Goal: Information Seeking & Learning: Learn about a topic

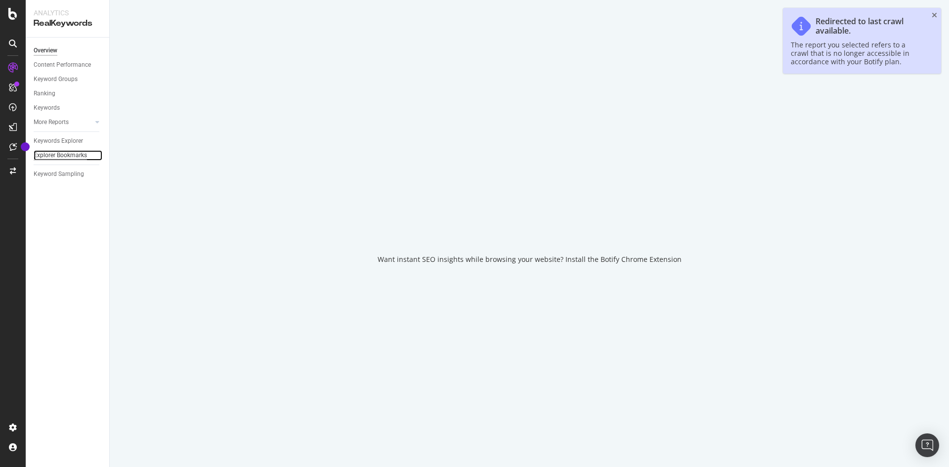
click at [61, 155] on div "Explorer Bookmarks" at bounding box center [60, 155] width 53 height 10
click at [937, 15] on div "Redirected to last crawl available. The report you selected refers to a crawl t…" at bounding box center [862, 41] width 158 height 66
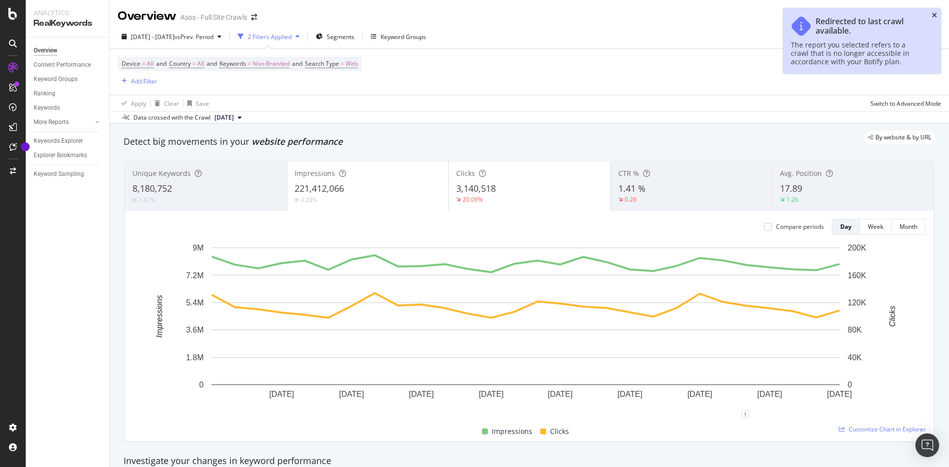
click at [935, 14] on icon "close toast" at bounding box center [934, 15] width 5 height 7
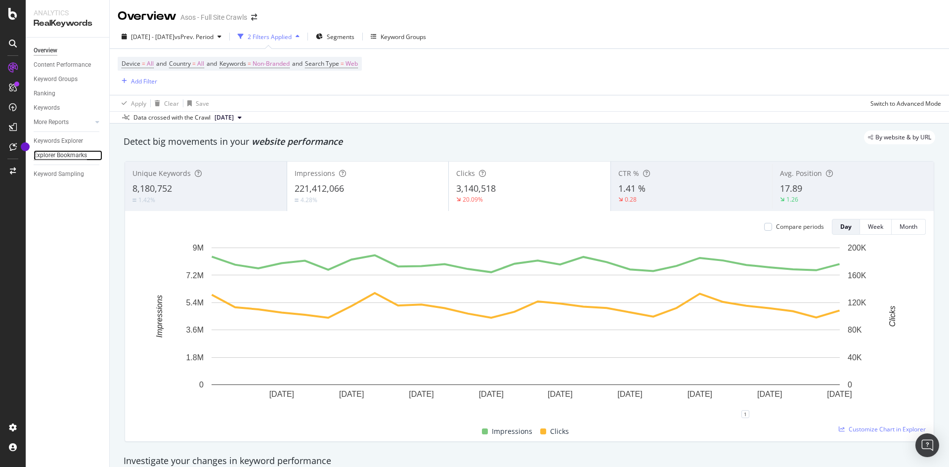
click at [67, 154] on div "Explorer Bookmarks" at bounding box center [60, 155] width 53 height 10
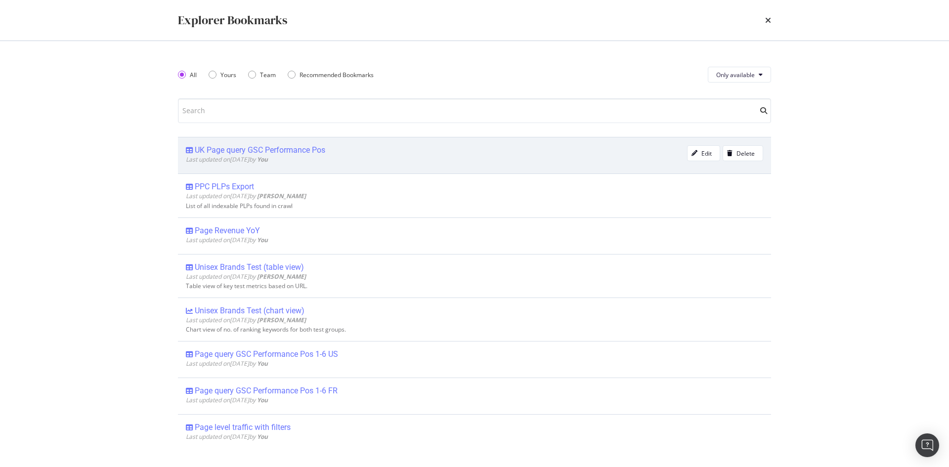
click at [281, 150] on div "UK Page query GSC Performance Pos" at bounding box center [260, 150] width 130 height 10
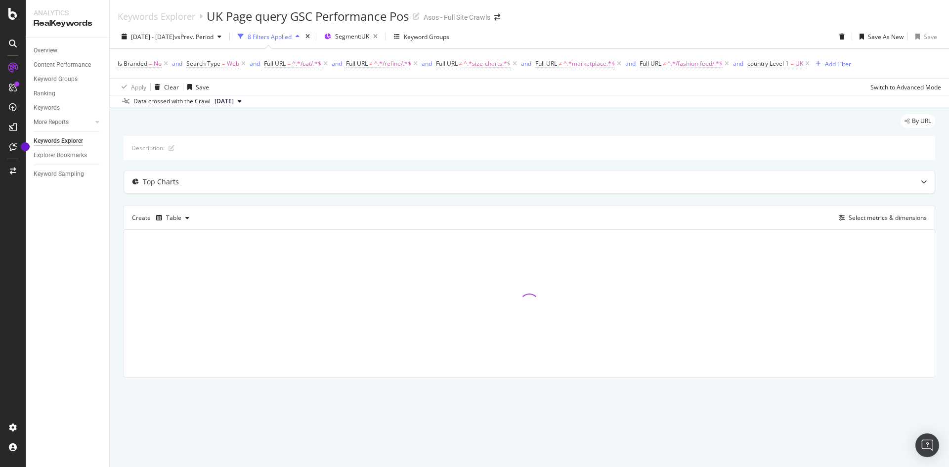
click at [783, 67] on span "country Level 1" at bounding box center [768, 63] width 42 height 8
click at [682, 53] on div "Is Branded = No and Search Type = Web and Full URL = ^.*/cat/.*$ and Full URL ≠…" at bounding box center [529, 64] width 823 height 30
click at [811, 64] on icon at bounding box center [807, 64] width 8 height 10
click at [752, 61] on div "Add Filter" at bounding box center [757, 64] width 26 height 8
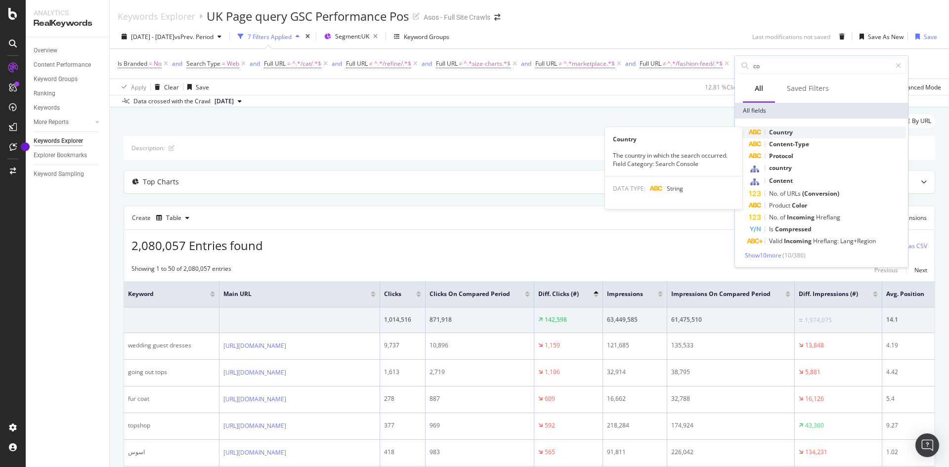
type input "co"
click at [794, 128] on div "Country" at bounding box center [827, 133] width 157 height 12
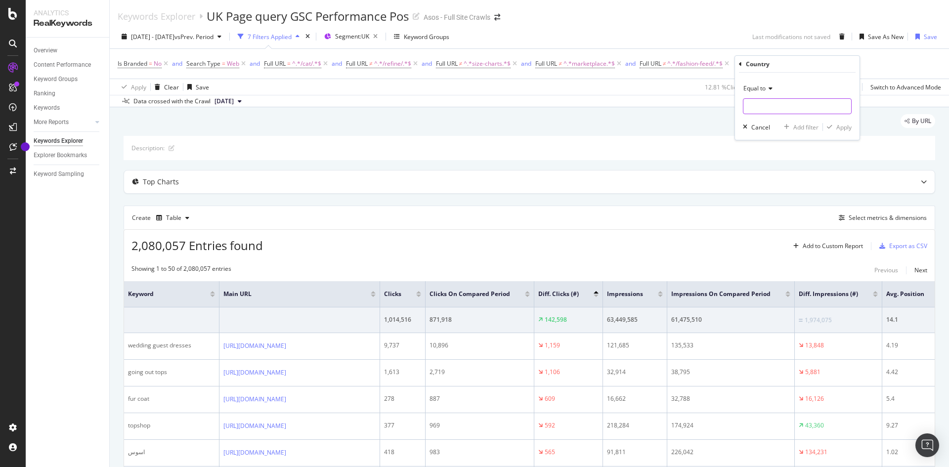
click at [769, 106] on input "text" at bounding box center [797, 106] width 108 height 16
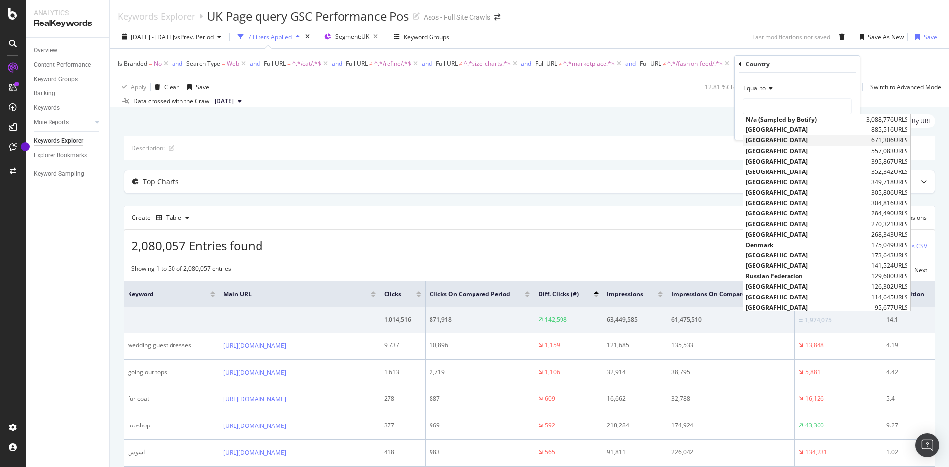
click at [786, 138] on span "[GEOGRAPHIC_DATA]" at bounding box center [807, 140] width 123 height 8
type input "[GEOGRAPHIC_DATA]"
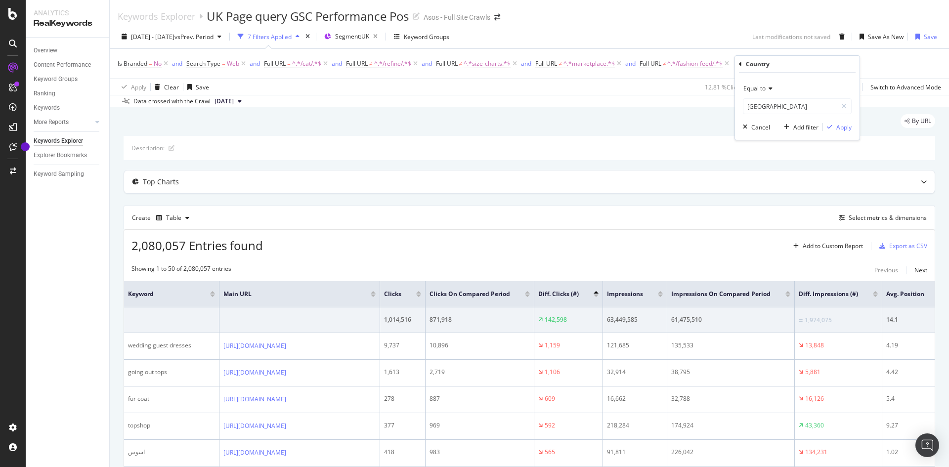
click at [845, 133] on div "Equal to United Kingdom gbr Cancel Add filter Apply" at bounding box center [797, 106] width 125 height 67
click at [843, 127] on div "Apply" at bounding box center [843, 127] width 15 height 8
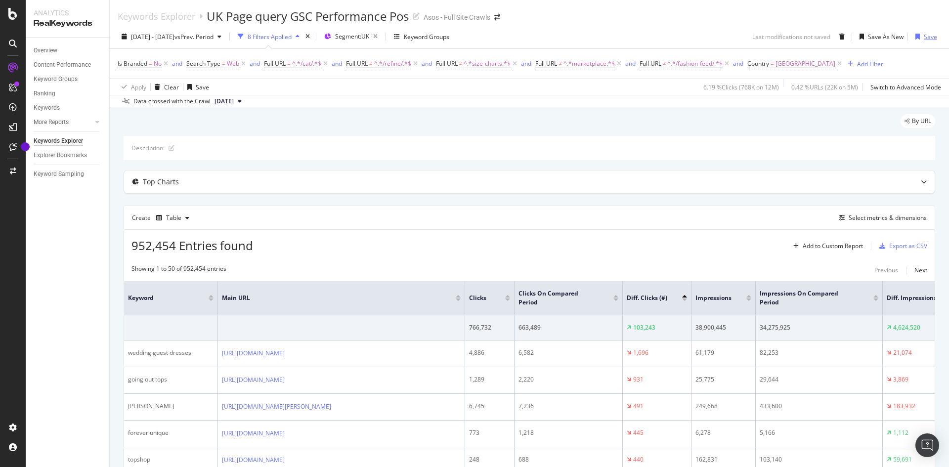
click at [924, 36] on div "Save" at bounding box center [930, 37] width 13 height 8
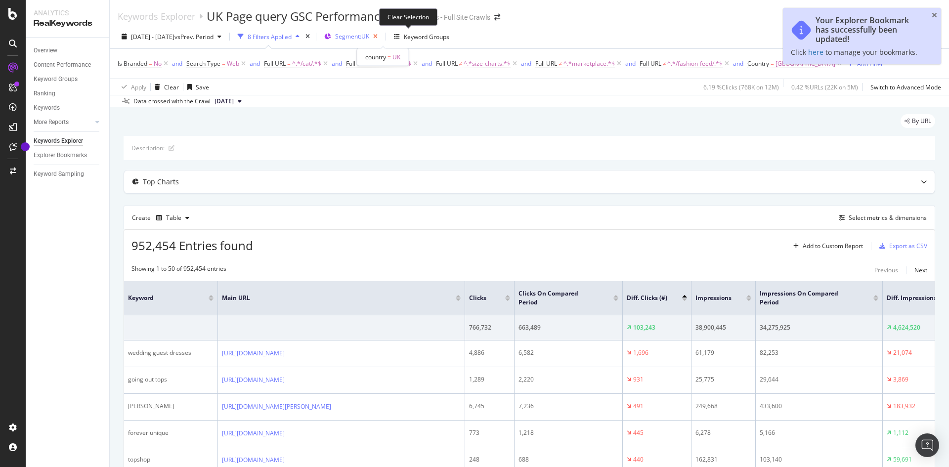
click at [382, 34] on icon "button" at bounding box center [375, 37] width 12 height 14
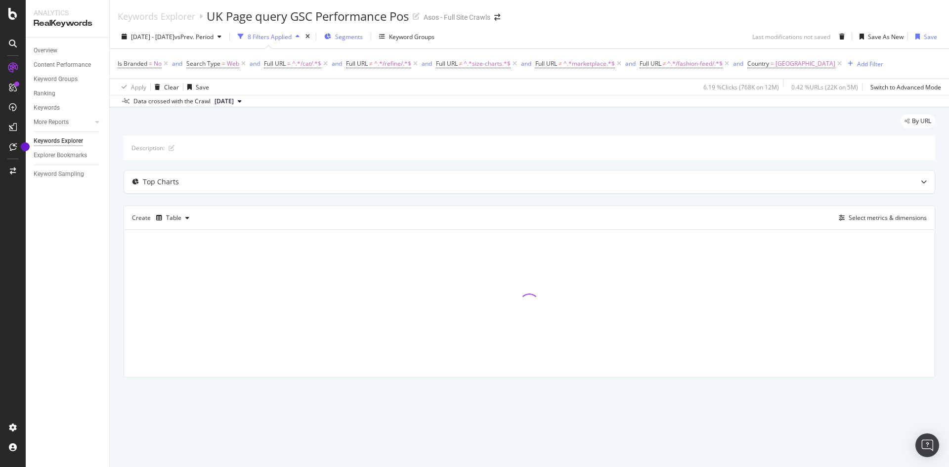
click at [363, 41] on span "Segments" at bounding box center [349, 37] width 28 height 8
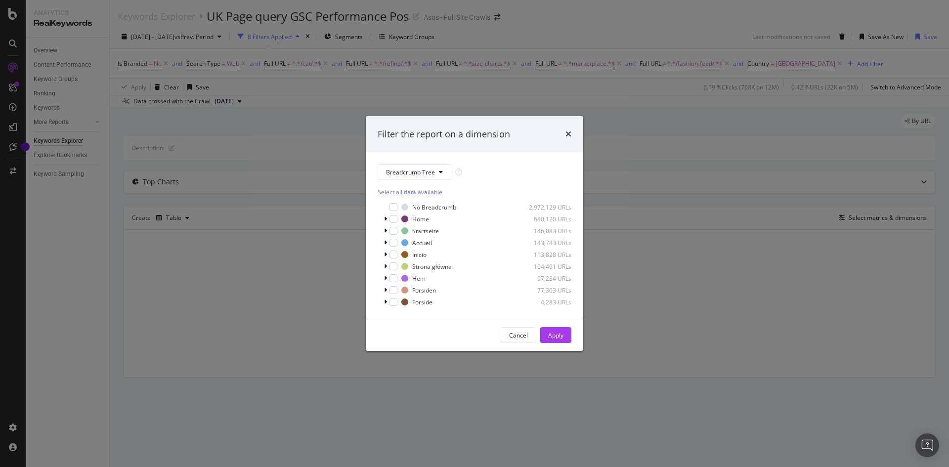
click at [405, 86] on div "Filter the report on a dimension Breadcrumb Tree Select all data available No B…" at bounding box center [474, 233] width 949 height 467
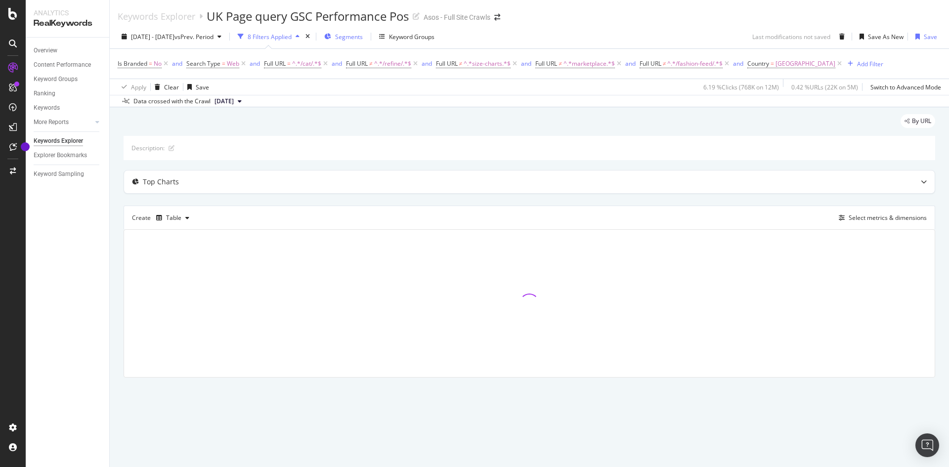
click at [363, 33] on span "Segments" at bounding box center [349, 37] width 28 height 8
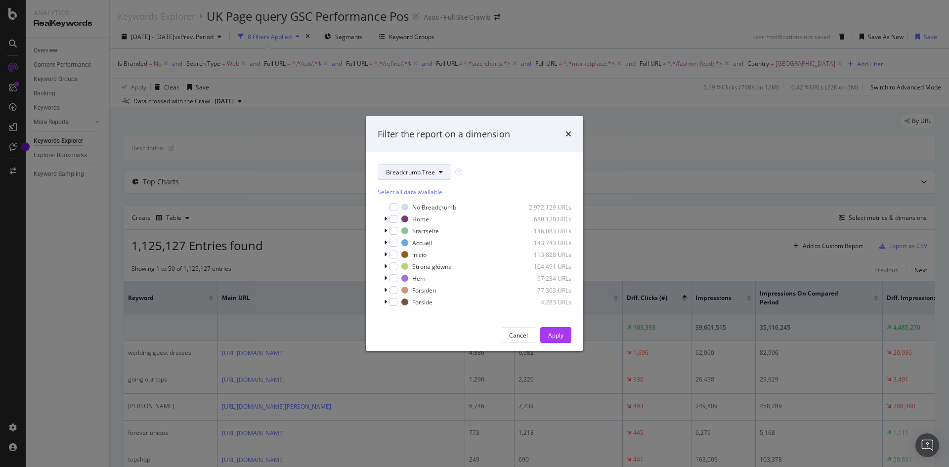
click at [426, 169] on span "Breadcrumb Tree" at bounding box center [410, 172] width 49 height 8
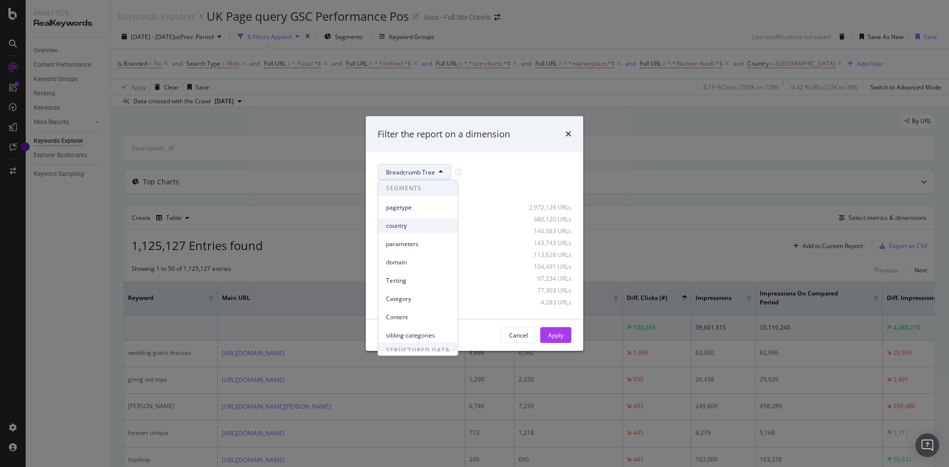
click at [425, 224] on span "country" at bounding box center [418, 225] width 64 height 9
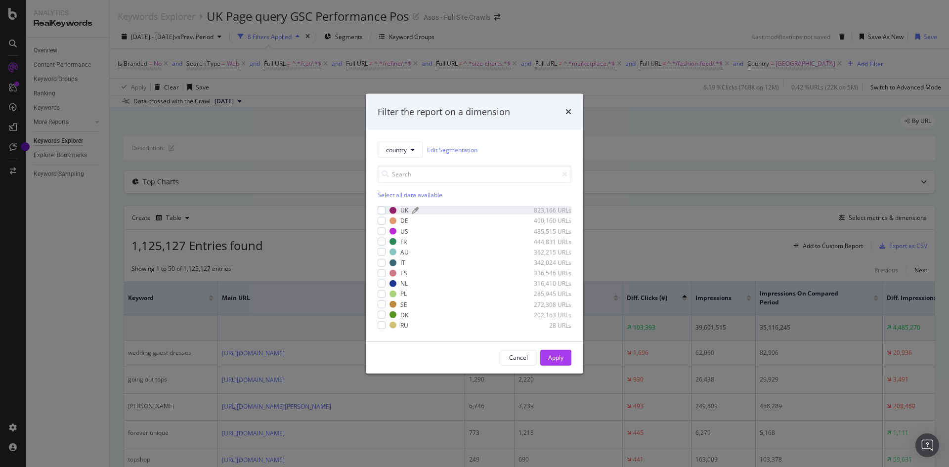
click at [401, 207] on div "UK" at bounding box center [404, 210] width 8 height 8
click at [564, 359] on button "Apply" at bounding box center [555, 358] width 31 height 16
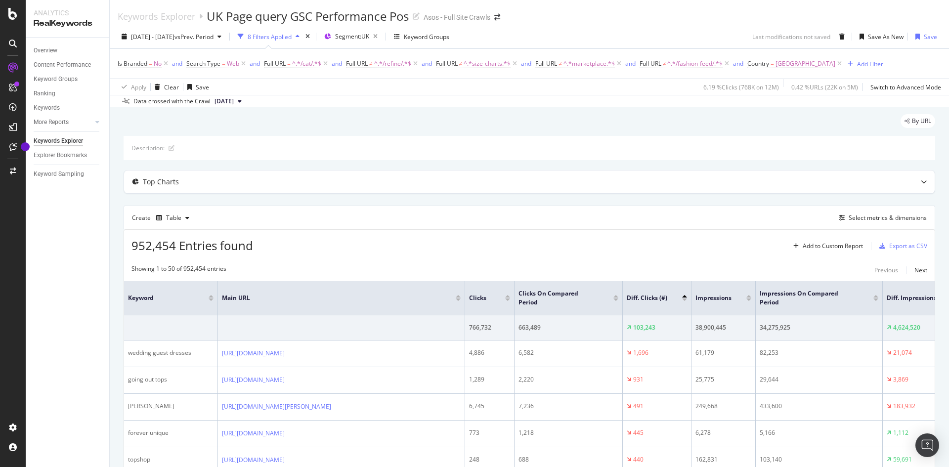
drag, startPoint x: 913, startPoint y: 22, endPoint x: 918, endPoint y: 36, distance: 14.4
click at [913, 23] on div "Keywords Explorer UK Page query GSC Performance Pos Asos - Full Site Crawls" at bounding box center [529, 12] width 839 height 25
click at [924, 36] on div "Save" at bounding box center [930, 37] width 13 height 8
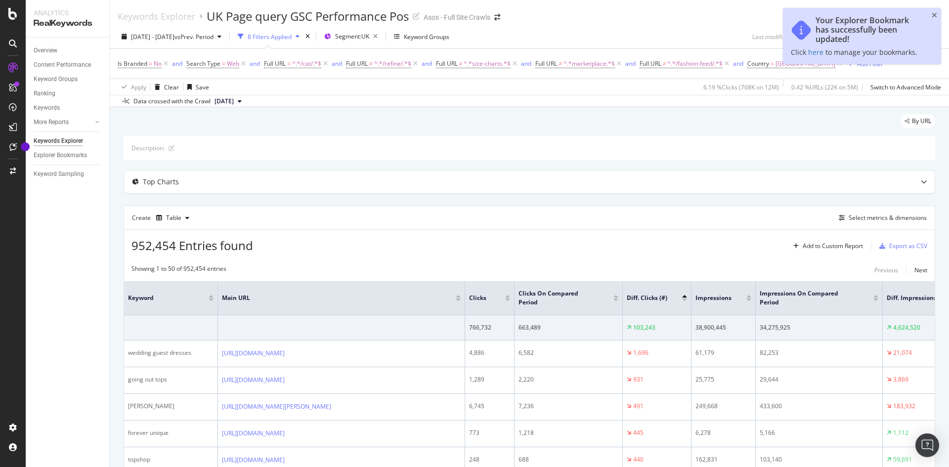
click at [930, 13] on div "Your Explorer Bookmark has successfully been updated! Click here to manage your…" at bounding box center [862, 36] width 158 height 56
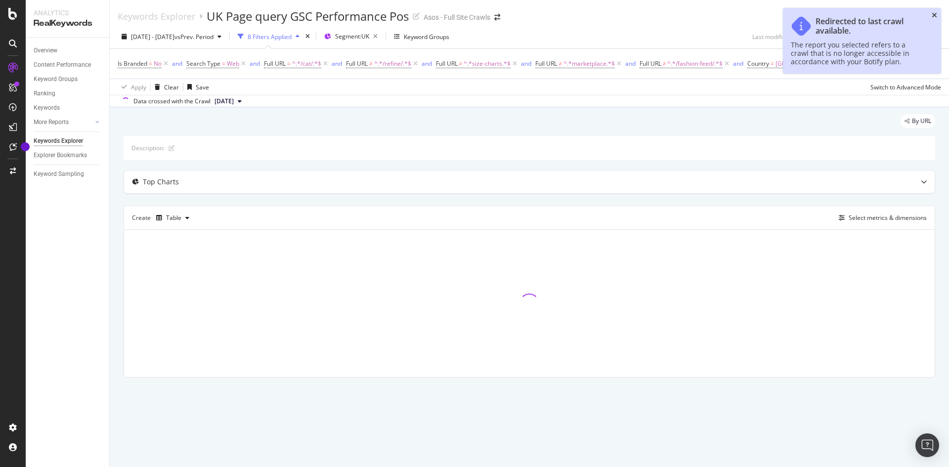
click at [936, 15] on icon "close toast" at bounding box center [934, 15] width 5 height 7
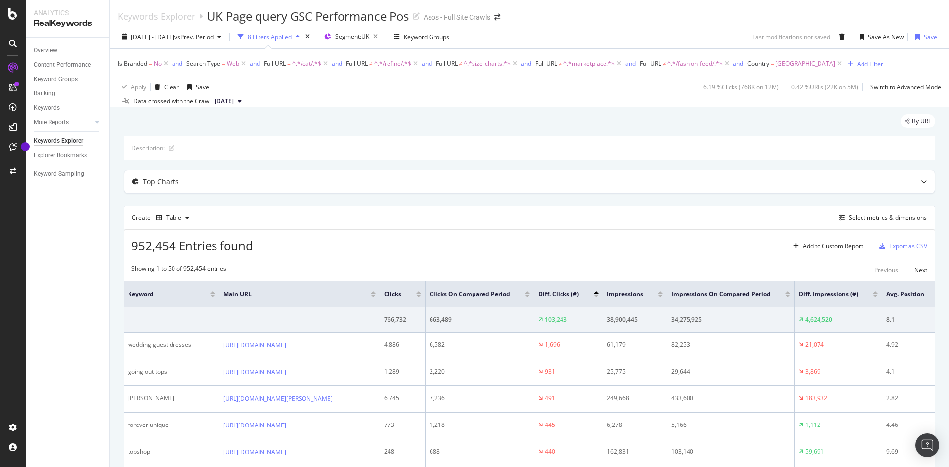
click at [292, 39] on div "8 Filters Applied" at bounding box center [270, 37] width 44 height 8
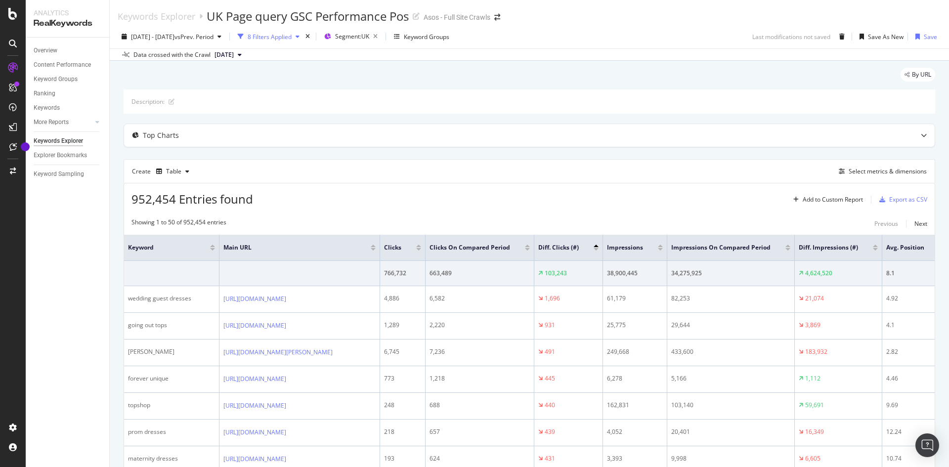
click at [292, 38] on div "8 Filters Applied" at bounding box center [270, 37] width 44 height 8
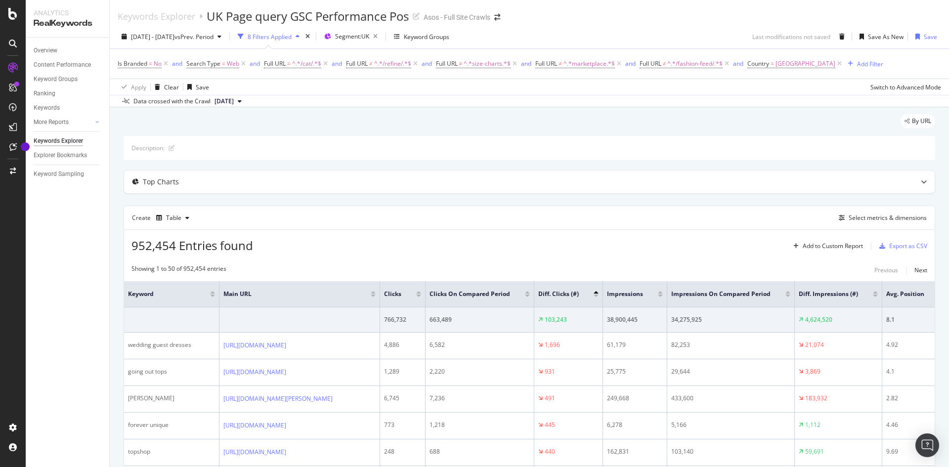
click at [292, 38] on div "8 Filters Applied" at bounding box center [270, 37] width 44 height 8
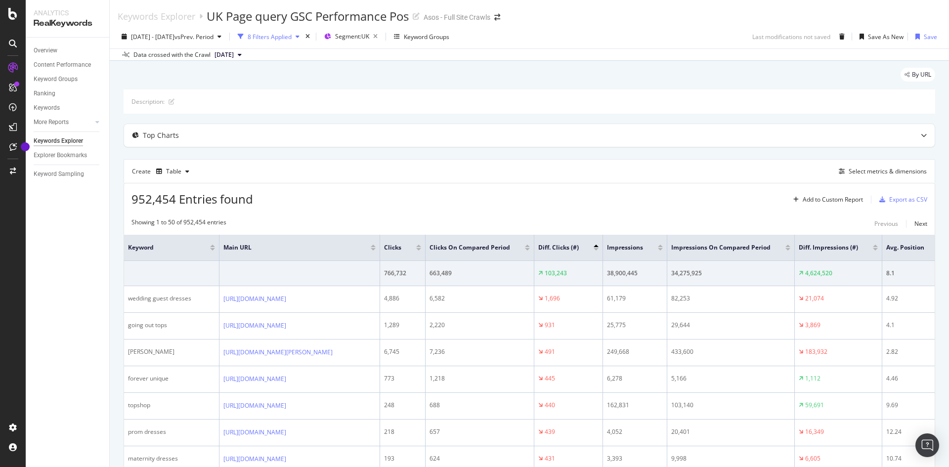
click at [292, 37] on div "8 Filters Applied" at bounding box center [270, 37] width 44 height 8
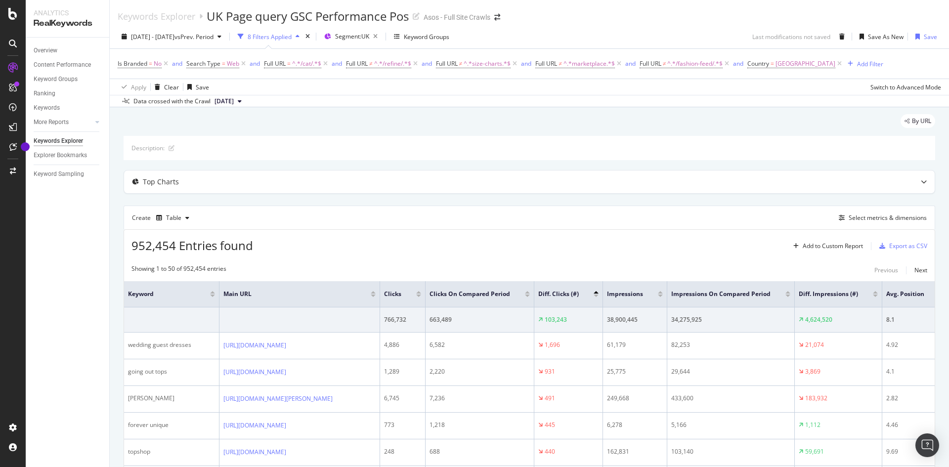
click at [292, 37] on div "8 Filters Applied" at bounding box center [270, 37] width 44 height 8
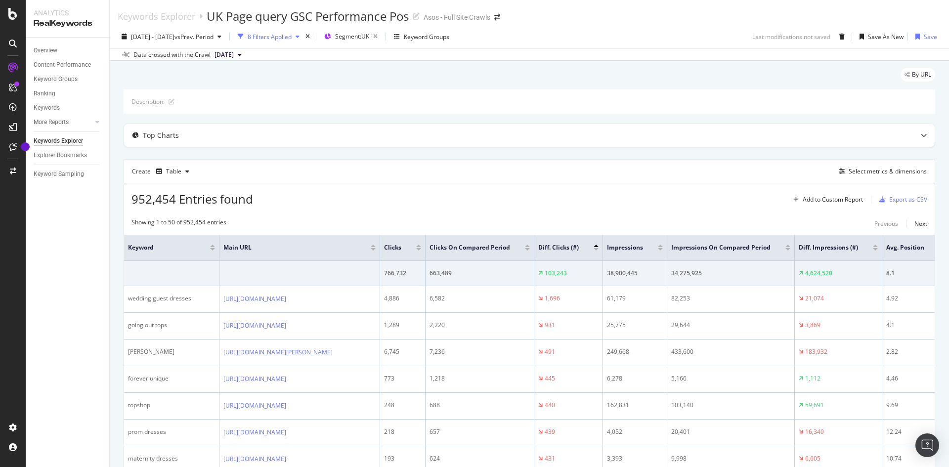
click at [292, 37] on div "8 Filters Applied" at bounding box center [270, 37] width 44 height 8
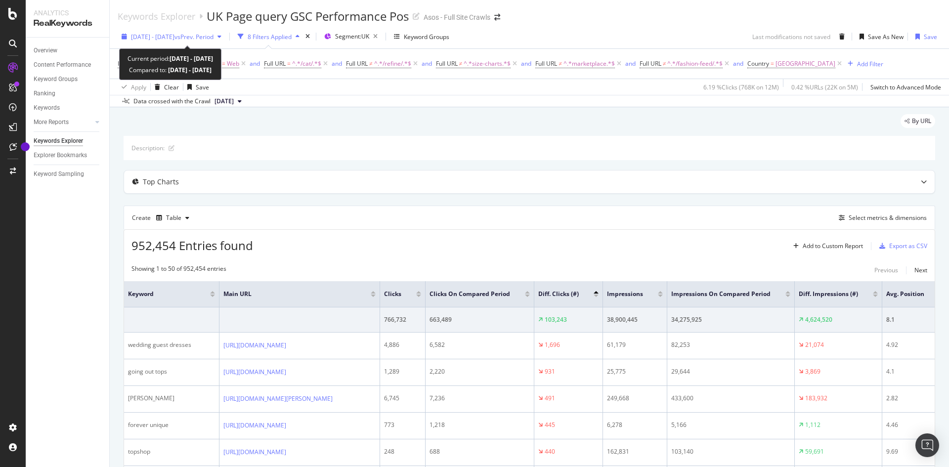
click at [211, 37] on span "vs Prev. Period" at bounding box center [193, 37] width 39 height 8
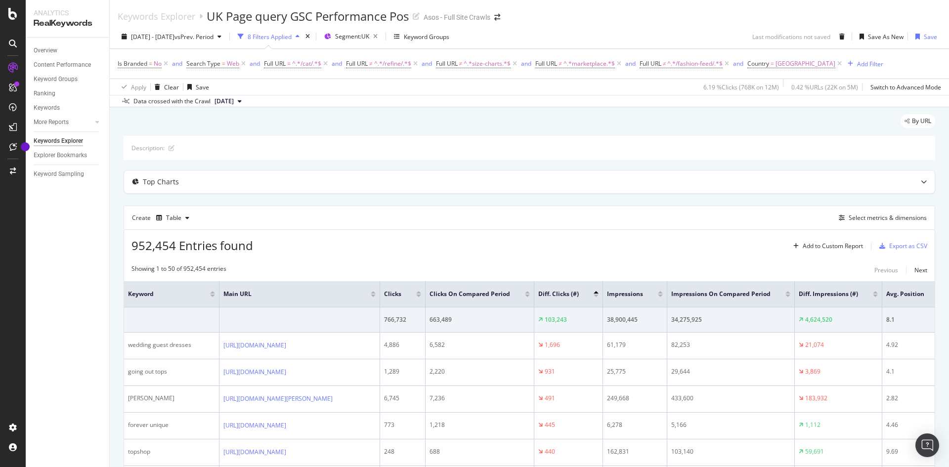
click at [442, 154] on div "Description:" at bounding box center [529, 148] width 811 height 24
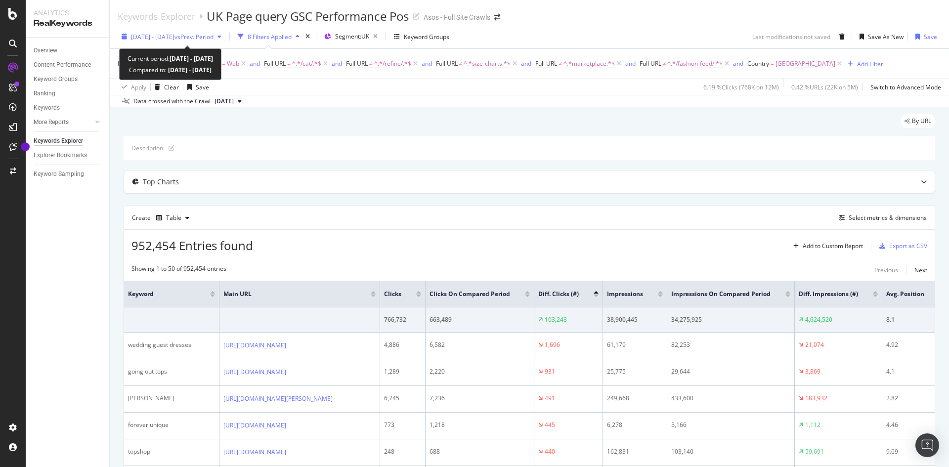
click at [178, 41] on div "[DATE] - [DATE] vs Prev. Period" at bounding box center [172, 36] width 108 height 15
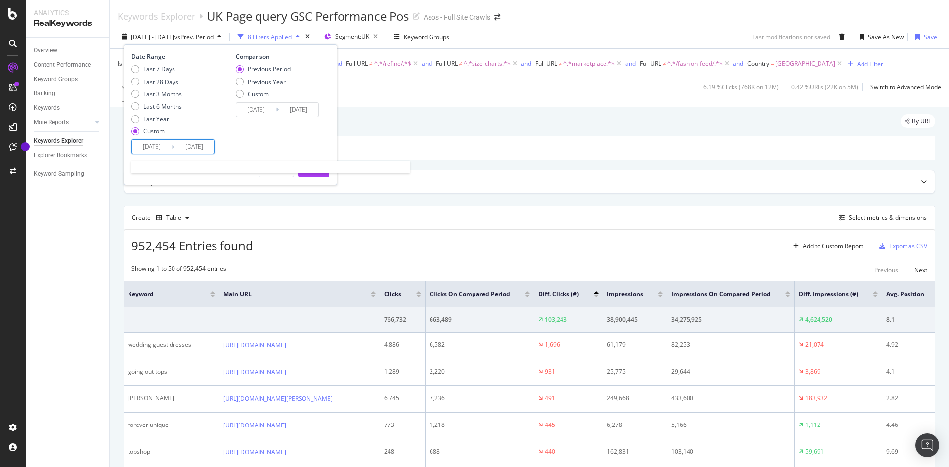
click at [166, 144] on input "[DATE]" at bounding box center [152, 147] width 40 height 14
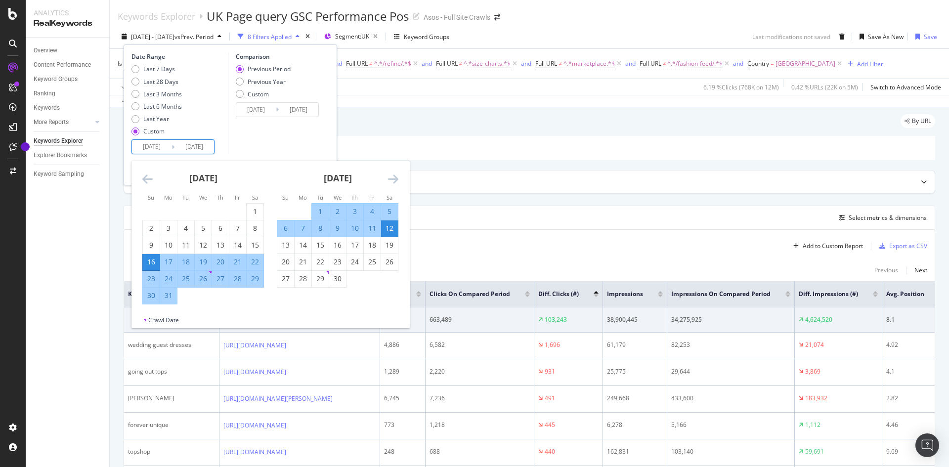
click at [158, 148] on input "[DATE]" at bounding box center [152, 147] width 40 height 14
type input "[DATE]"
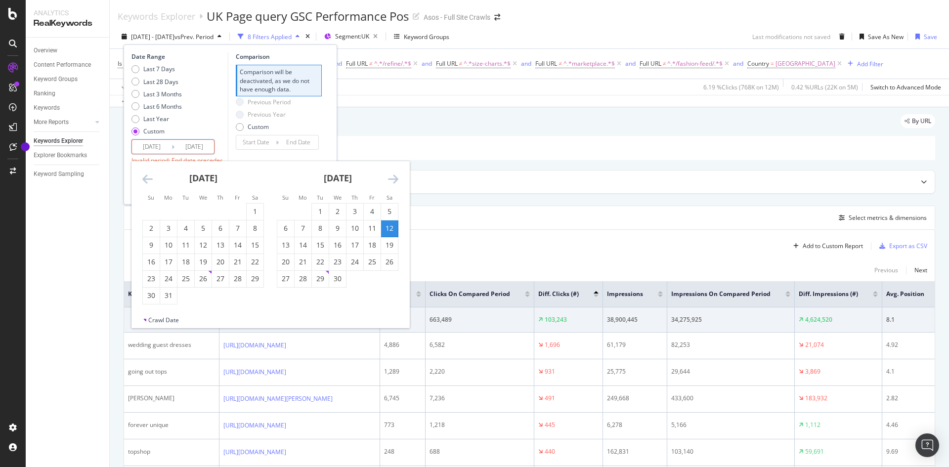
click at [168, 148] on input "[DATE]" at bounding box center [152, 147] width 40 height 14
type input "[DATE]"
click at [401, 179] on div "[DATE] 1 2 3 4 5 6 7 8 9 10 11 12 13 14 15 16 17 18 19 20 21 22 23 24 25 26 27 …" at bounding box center [337, 224] width 134 height 127
click at [398, 178] on div "[DATE] 1 2 3 4 5 6 7 8 9 10 11 12 13 14 15 16 17 18 19 20 21 22 23 24 25 26 27 …" at bounding box center [270, 238] width 278 height 155
click at [396, 178] on icon "Move forward to switch to the next month." at bounding box center [393, 179] width 10 height 12
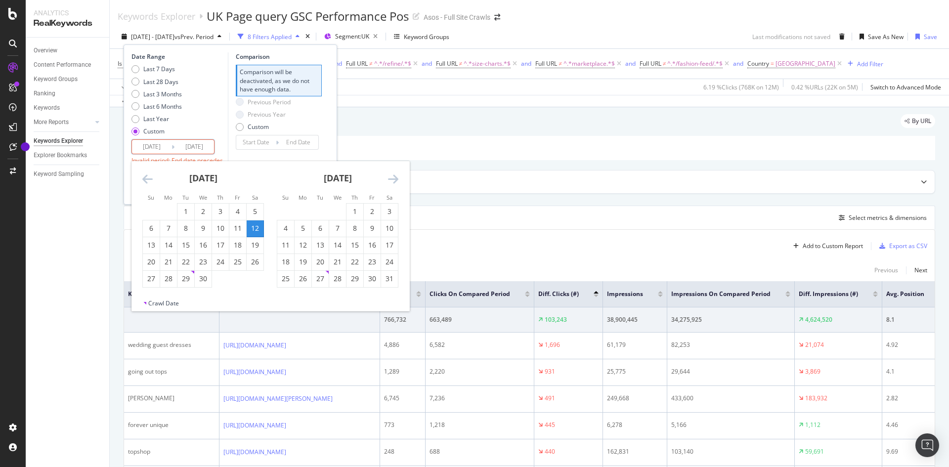
click at [395, 178] on icon "Move forward to switch to the next month." at bounding box center [393, 179] width 10 height 12
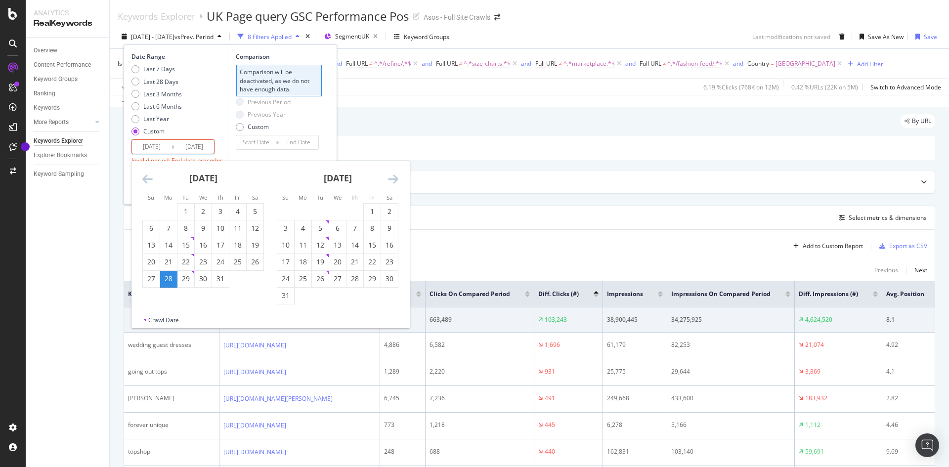
click at [393, 179] on icon "Move forward to switch to the next month." at bounding box center [393, 179] width 10 height 12
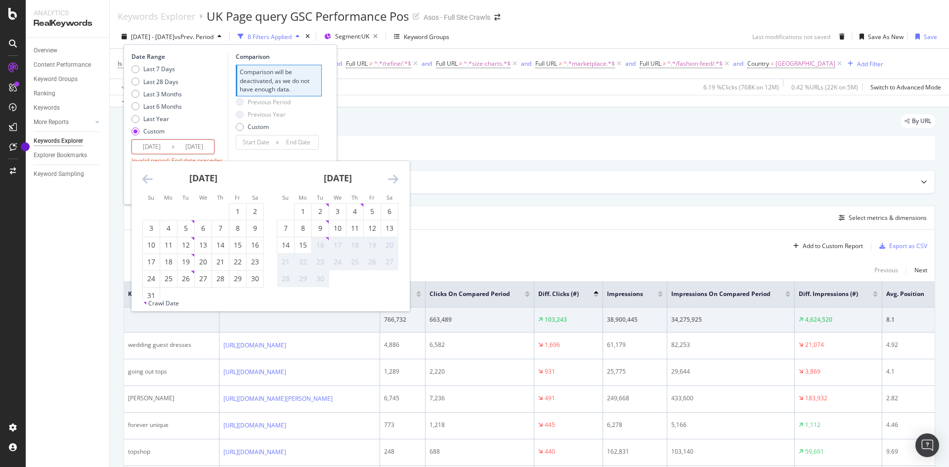
click at [202, 146] on input "[DATE]" at bounding box center [194, 147] width 40 height 14
type input "[DATE]"
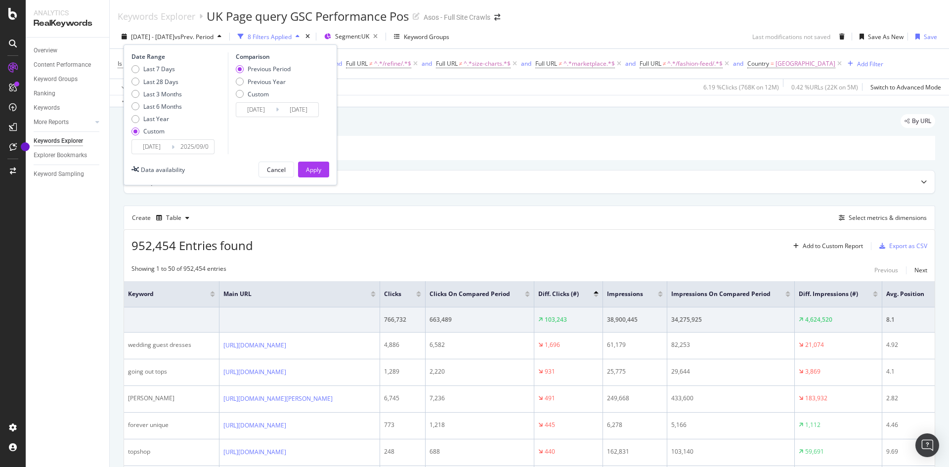
type input "[DATE]"
click at [229, 141] on div "Date Range Last 7 Days Last 28 Days Last 3 Months Last 6 Months Last Year Custo…" at bounding box center [230, 103] width 198 height 102
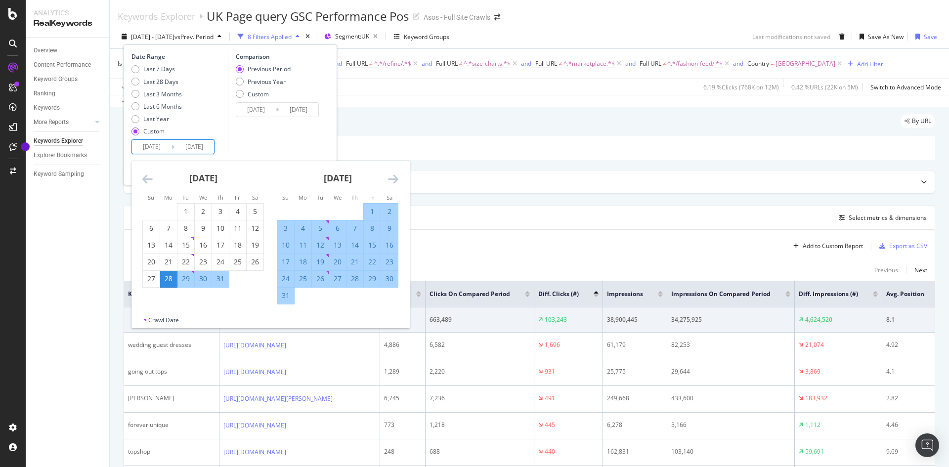
click at [199, 147] on input "[DATE]" at bounding box center [194, 147] width 40 height 14
click at [394, 178] on icon "Move forward to switch to the next month." at bounding box center [393, 179] width 10 height 12
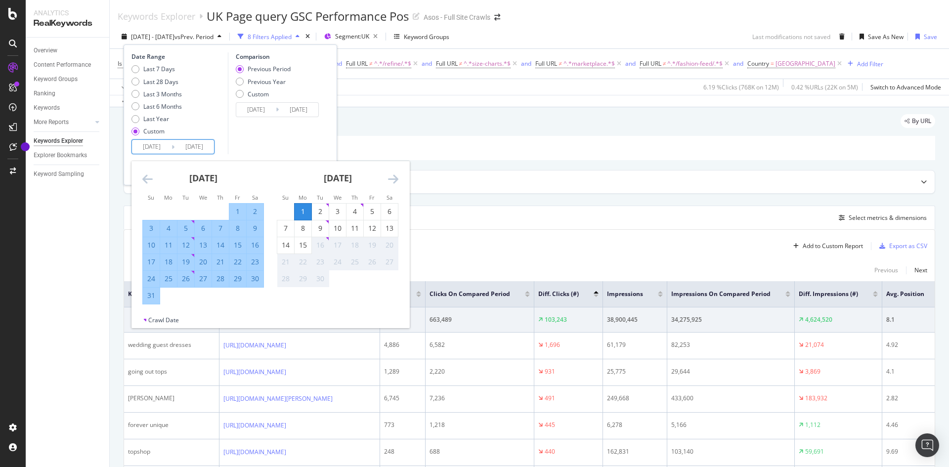
click at [394, 178] on icon "Move forward to switch to the next month." at bounding box center [393, 179] width 10 height 12
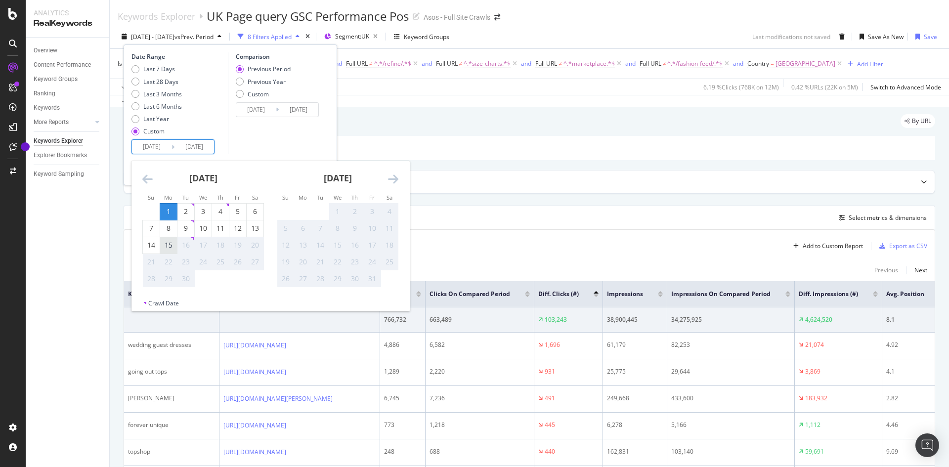
click at [164, 247] on div "15" at bounding box center [168, 245] width 17 height 10
type input "[DATE]"
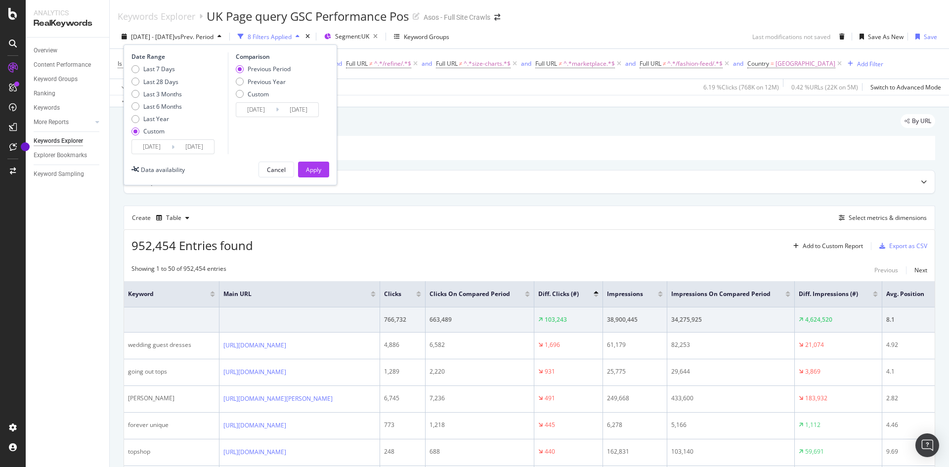
click at [192, 142] on input "[DATE]" at bounding box center [194, 147] width 40 height 14
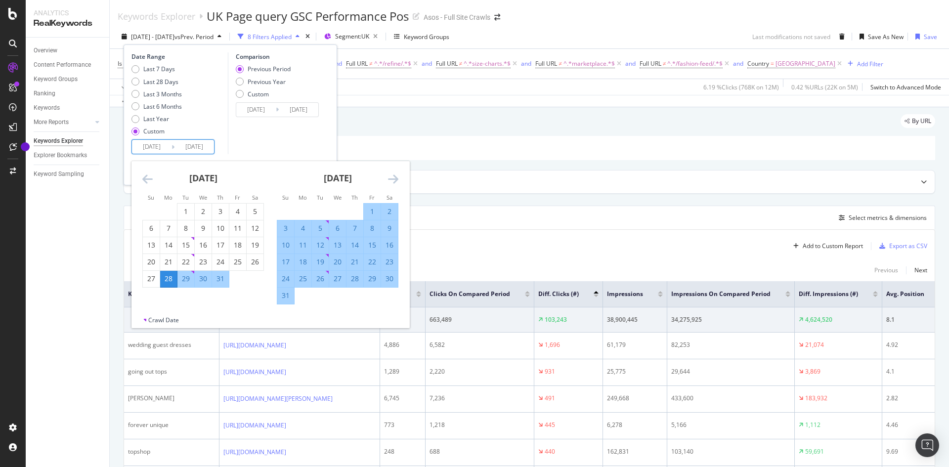
click at [397, 180] on icon "Move forward to switch to the next month." at bounding box center [393, 179] width 10 height 12
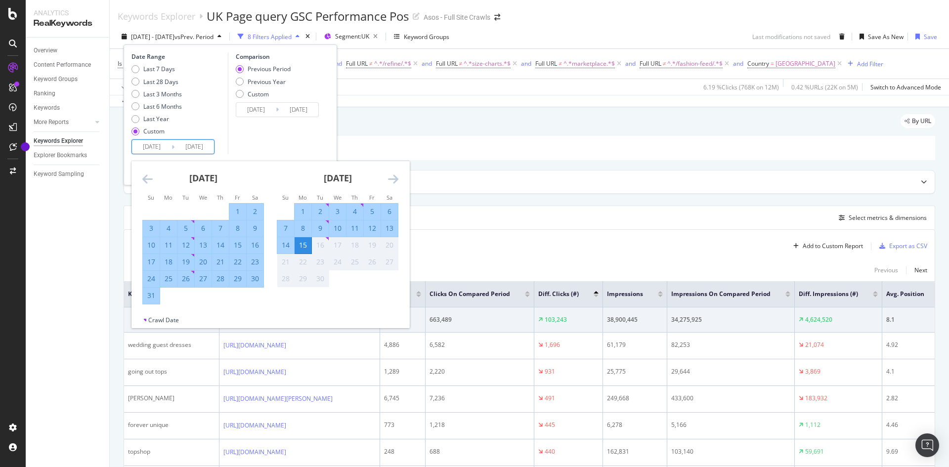
click at [397, 180] on icon "Move forward to switch to the next month." at bounding box center [393, 179] width 10 height 12
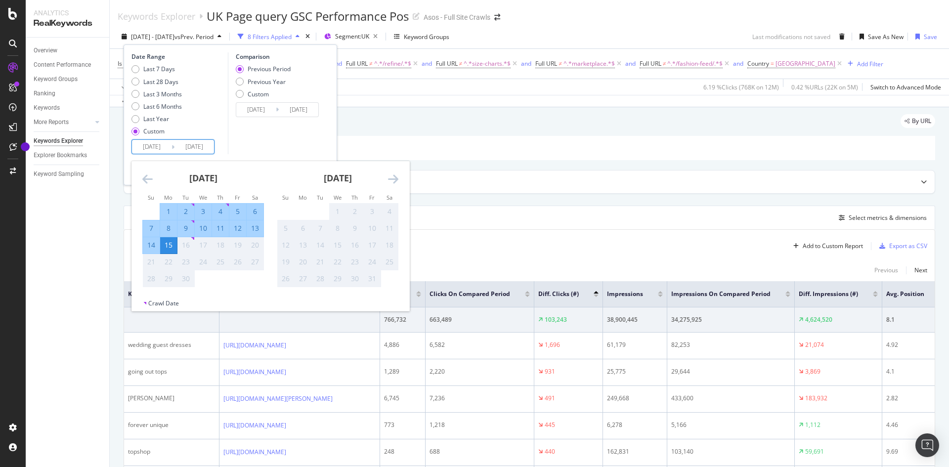
click at [397, 180] on icon "Move forward to switch to the next month." at bounding box center [393, 179] width 10 height 12
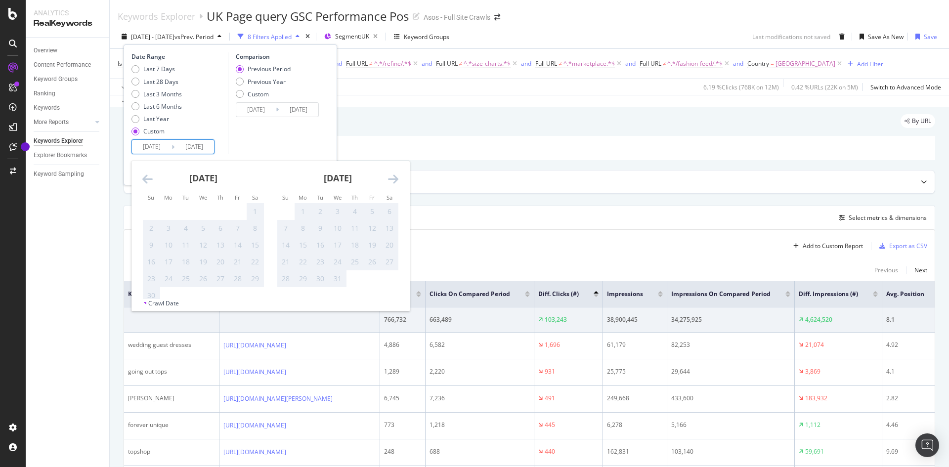
click at [397, 180] on icon "Move forward to switch to the next month." at bounding box center [393, 179] width 10 height 12
click at [151, 182] on icon "Move backward to switch to the previous month." at bounding box center [147, 179] width 10 height 12
drag, startPoint x: 151, startPoint y: 182, endPoint x: 146, endPoint y: 181, distance: 5.0
click at [151, 182] on icon "Move backward to switch to the previous month." at bounding box center [147, 179] width 10 height 12
click at [146, 181] on icon "Move backward to switch to the previous month." at bounding box center [147, 179] width 10 height 12
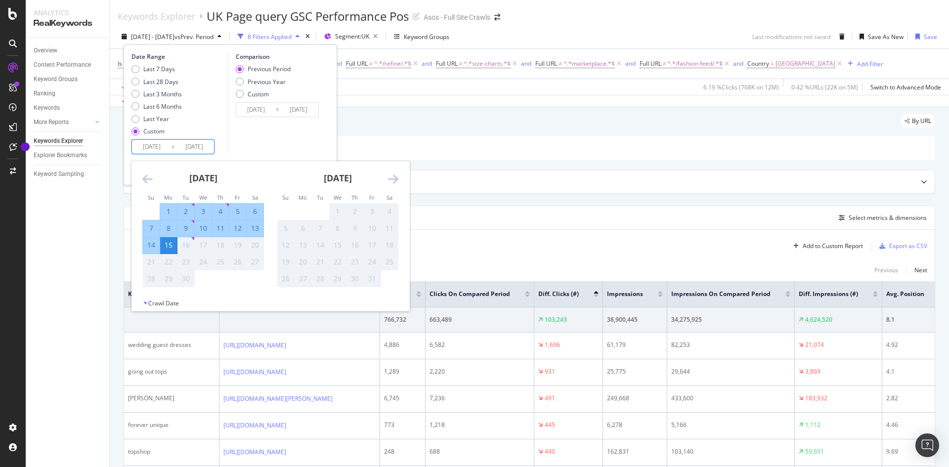
click at [146, 181] on icon "Move backward to switch to the previous month." at bounding box center [147, 179] width 10 height 12
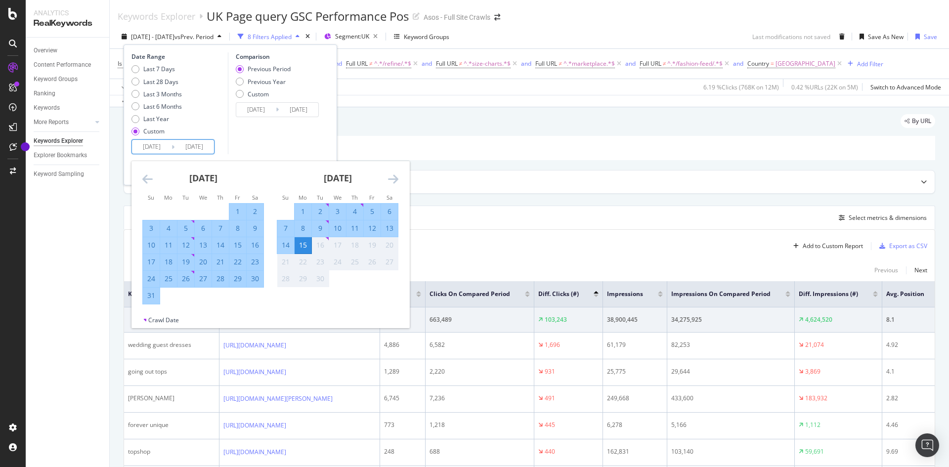
click at [146, 181] on icon "Move backward to switch to the previous month." at bounding box center [147, 179] width 10 height 12
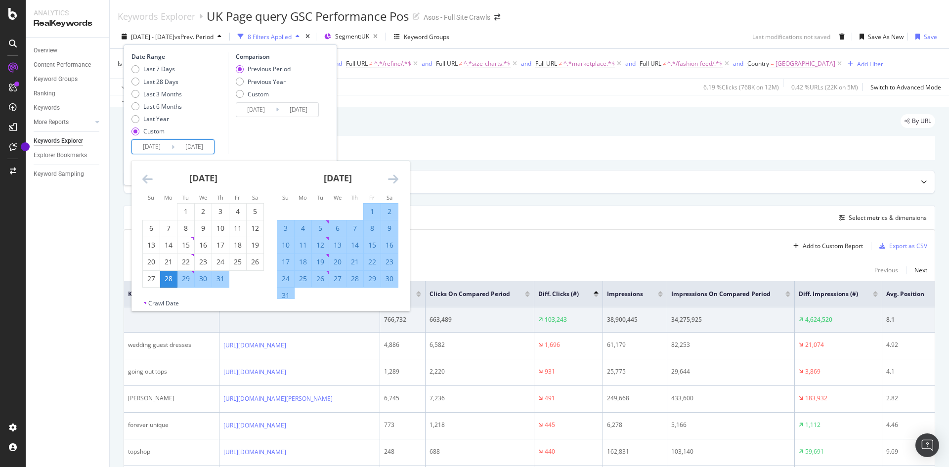
click at [392, 174] on icon "Move forward to switch to the next month." at bounding box center [393, 179] width 10 height 12
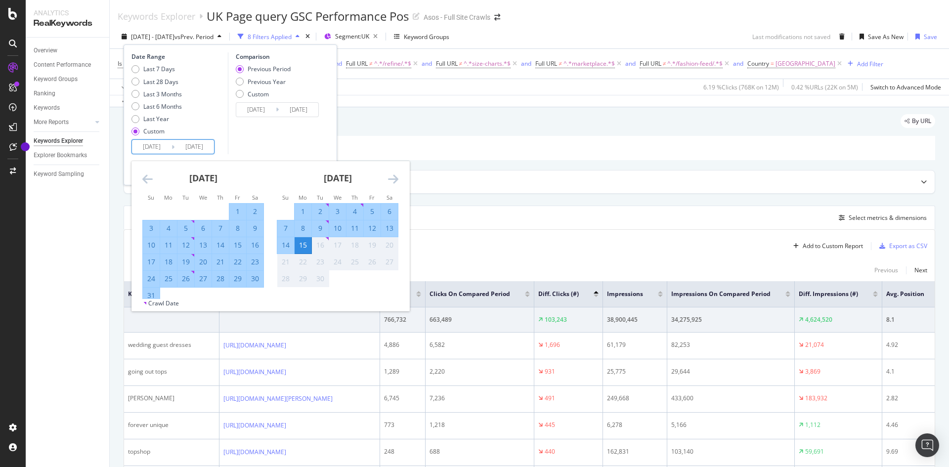
click at [145, 176] on icon "Move backward to switch to the previous month." at bounding box center [147, 179] width 10 height 12
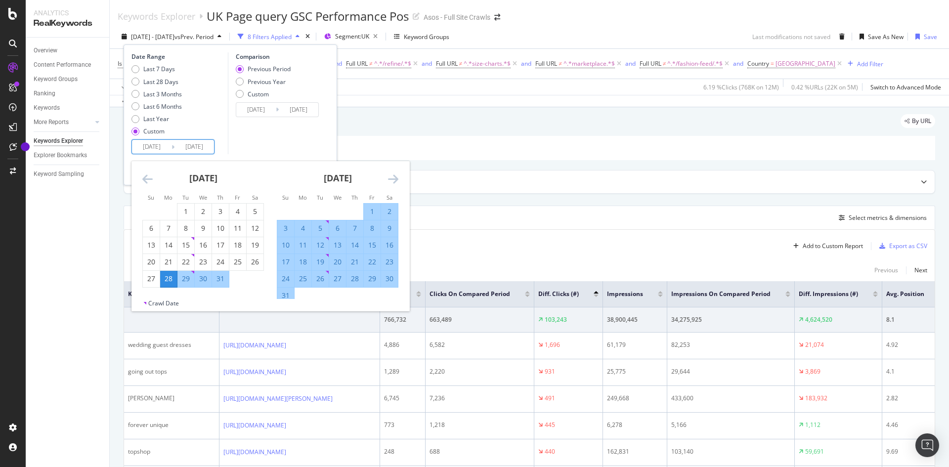
click at [145, 176] on icon "Move backward to switch to the previous month." at bounding box center [147, 179] width 10 height 12
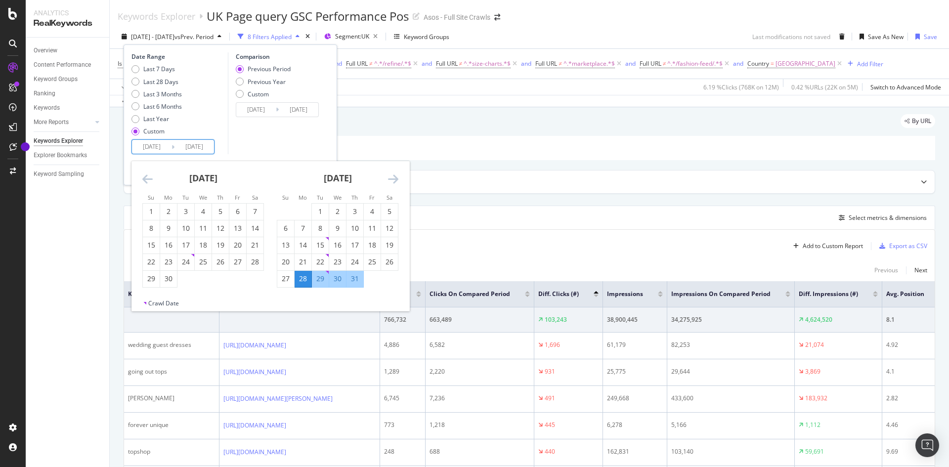
click at [275, 147] on div "Comparison Previous Period Previous Year Custom [DATE] Navigate forward to inte…" at bounding box center [275, 103] width 94 height 102
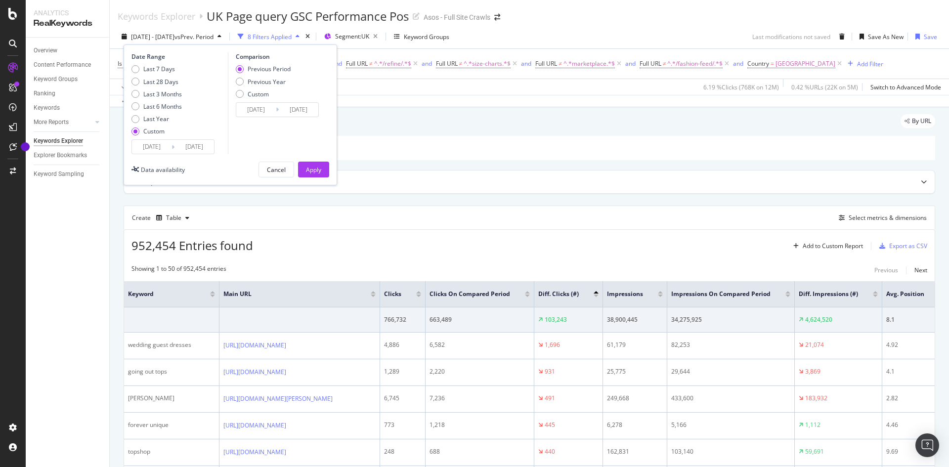
click at [198, 144] on input "[DATE]" at bounding box center [194, 147] width 40 height 14
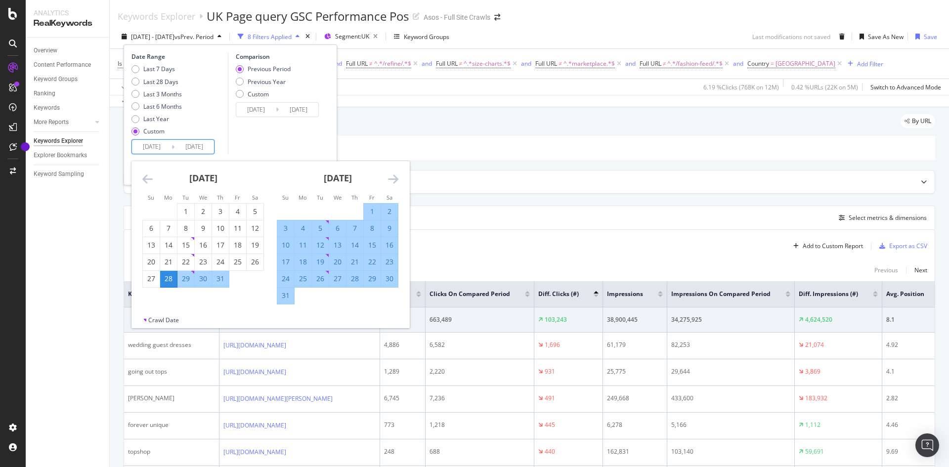
click at [286, 130] on div "Comparison Previous Period Previous Year Custom [DATE] Navigate forward to inte…" at bounding box center [275, 103] width 94 height 102
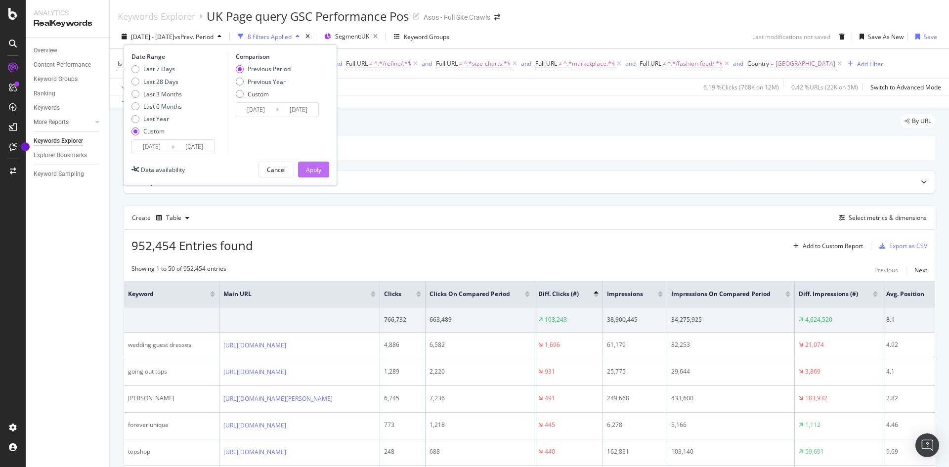
click at [315, 172] on div "Apply" at bounding box center [313, 170] width 15 height 8
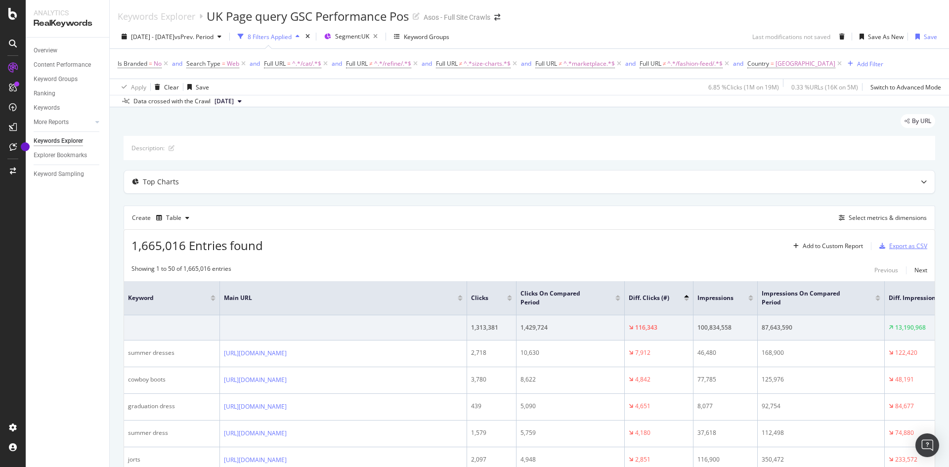
click at [891, 248] on div "Export as CSV" at bounding box center [908, 246] width 38 height 8
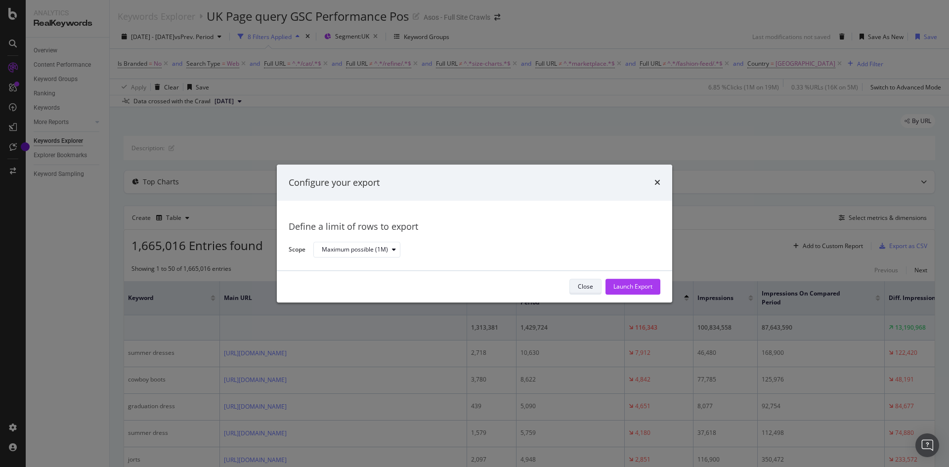
click at [587, 292] on div "Close" at bounding box center [585, 287] width 15 height 14
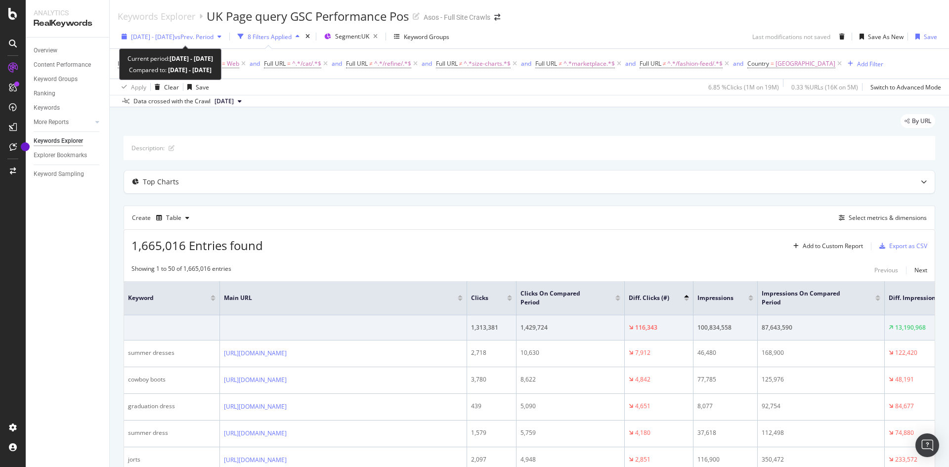
click at [155, 40] on span "[DATE] - [DATE]" at bounding box center [152, 37] width 43 height 8
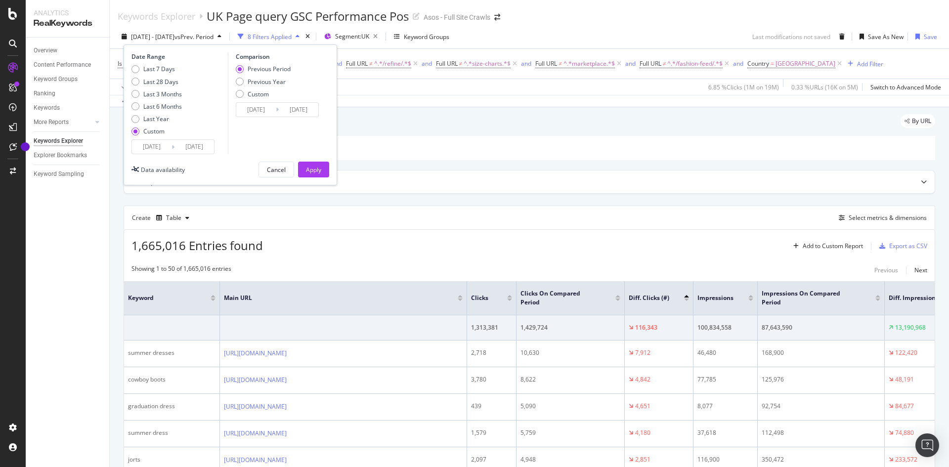
click at [176, 157] on div "Date Range Last 7 Days Last 28 Days Last 3 Months Last 6 Months Last Year Custo…" at bounding box center [230, 114] width 213 height 141
click at [179, 151] on input "[DATE]" at bounding box center [194, 147] width 40 height 14
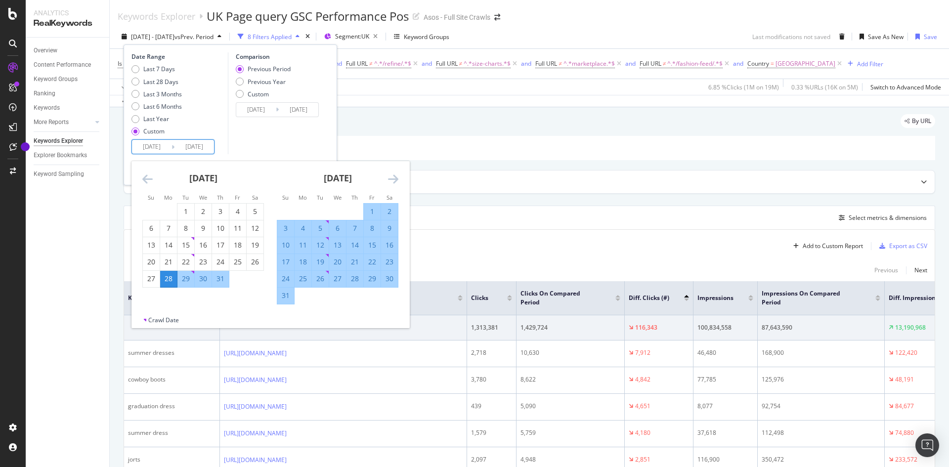
click at [394, 177] on icon "Move forward to switch to the next month." at bounding box center [393, 179] width 10 height 12
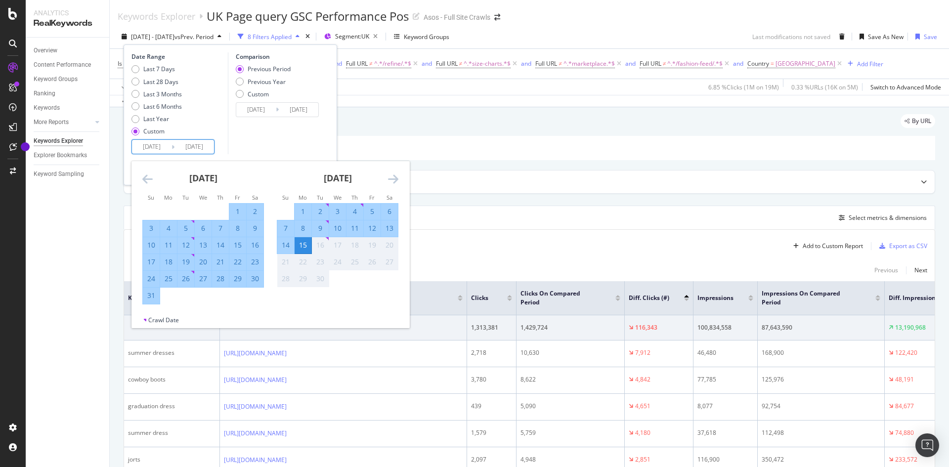
click at [211, 148] on input "[DATE]" at bounding box center [194, 147] width 40 height 14
type input "[DATE]"
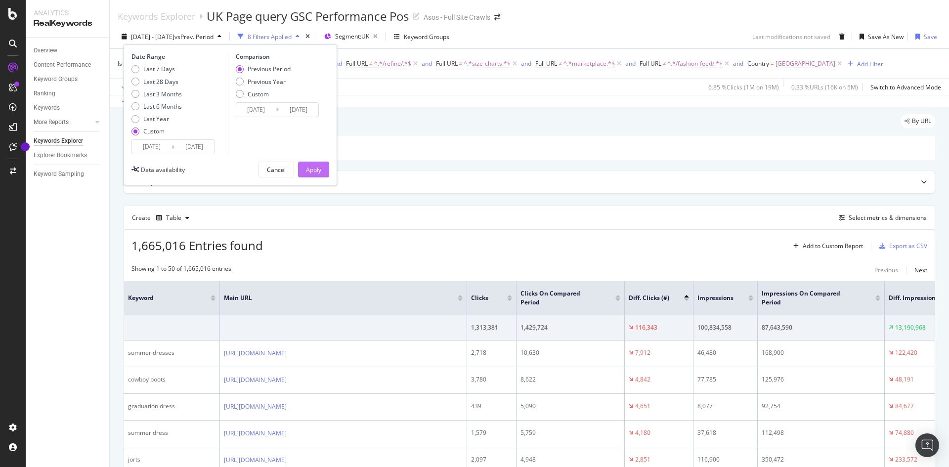
type input "[DATE]"
click at [313, 163] on div "Apply" at bounding box center [313, 169] width 15 height 15
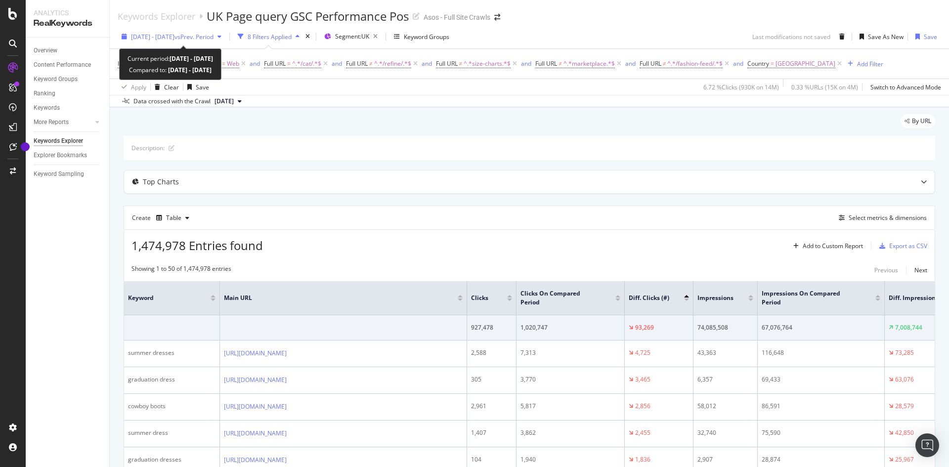
click at [153, 36] on span "[DATE] - [DATE]" at bounding box center [152, 37] width 43 height 8
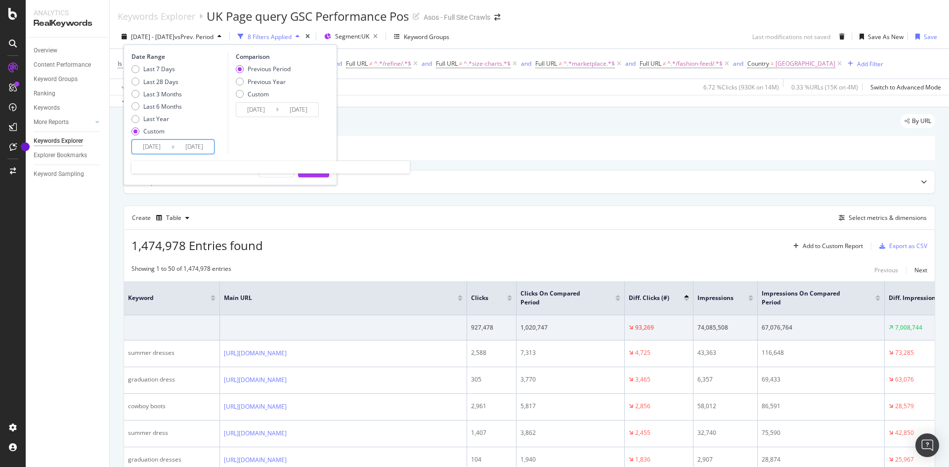
click at [191, 145] on input "[DATE]" at bounding box center [194, 147] width 40 height 14
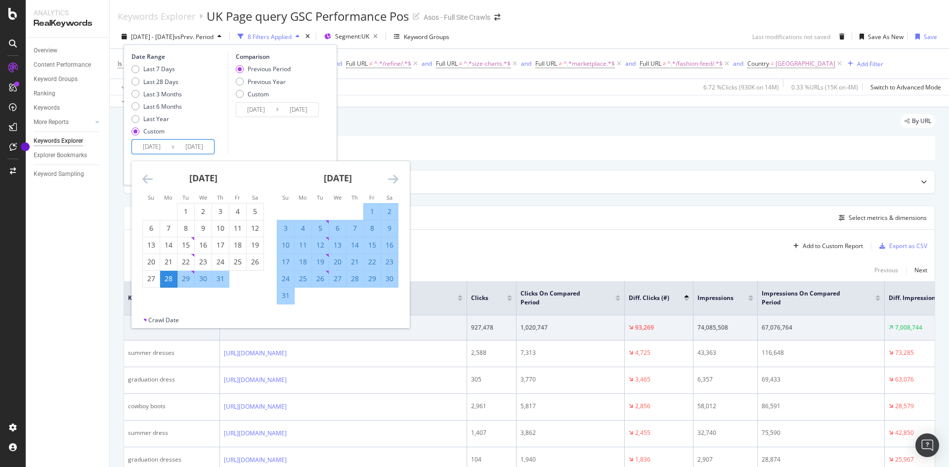
click at [452, 121] on div "By URL" at bounding box center [529, 125] width 811 height 22
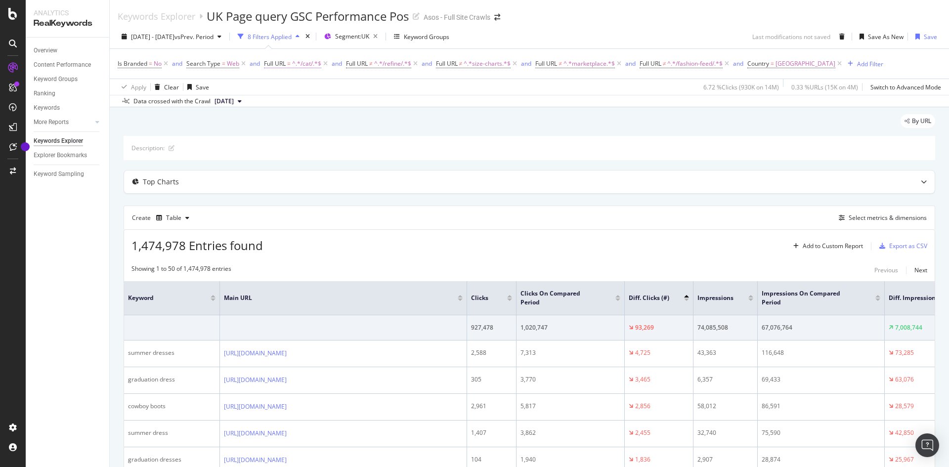
click at [308, 61] on span "^.*/cat/.*$" at bounding box center [306, 64] width 29 height 14
click at [474, 115] on div "By URL" at bounding box center [529, 125] width 811 height 22
click at [386, 65] on span "^.*/refine/.*$" at bounding box center [392, 64] width 37 height 14
click at [524, 85] on div "Apply Clear Save 6.72 % Clicks ( 930K on 14M ) 0.33 % URLs ( 15K on 4M ) Switch…" at bounding box center [529, 87] width 839 height 16
click at [769, 68] on span "Country" at bounding box center [758, 63] width 22 height 8
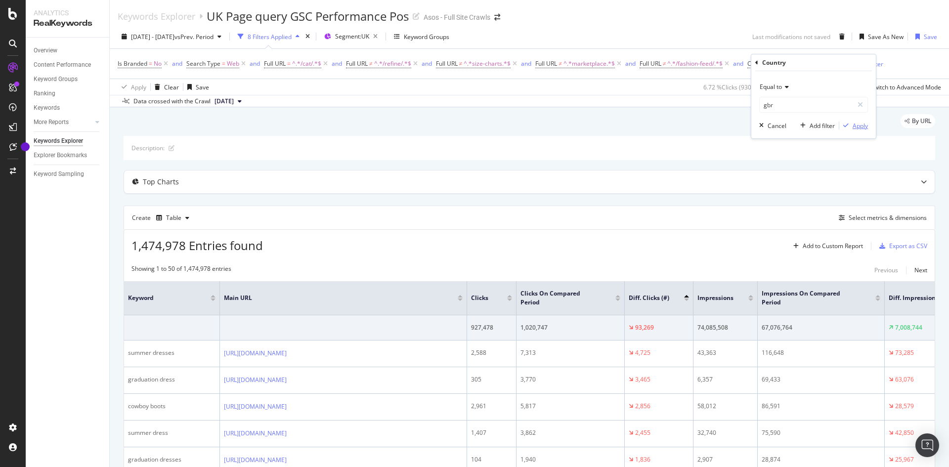
drag, startPoint x: 856, startPoint y: 125, endPoint x: 634, endPoint y: 99, distance: 223.9
click at [637, 98] on body "Analytics RealKeywords Overview Content Performance Keyword Groups Ranking Keyw…" at bounding box center [474, 233] width 949 height 467
type input "[GEOGRAPHIC_DATA]"
click at [858, 125] on div "Apply" at bounding box center [859, 126] width 15 height 8
click at [901, 245] on div "Export as CSV" at bounding box center [908, 246] width 38 height 8
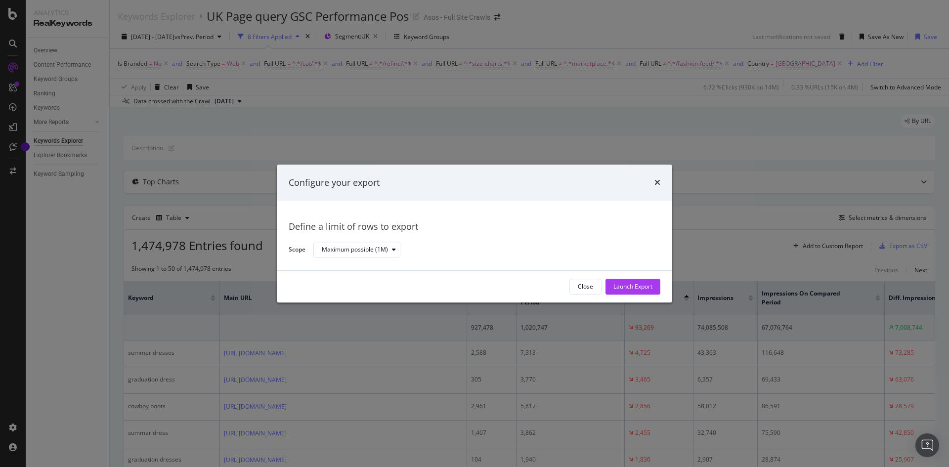
click at [661, 183] on div "Configure your export" at bounding box center [474, 183] width 395 height 37
click at [659, 177] on div "times" at bounding box center [657, 182] width 6 height 13
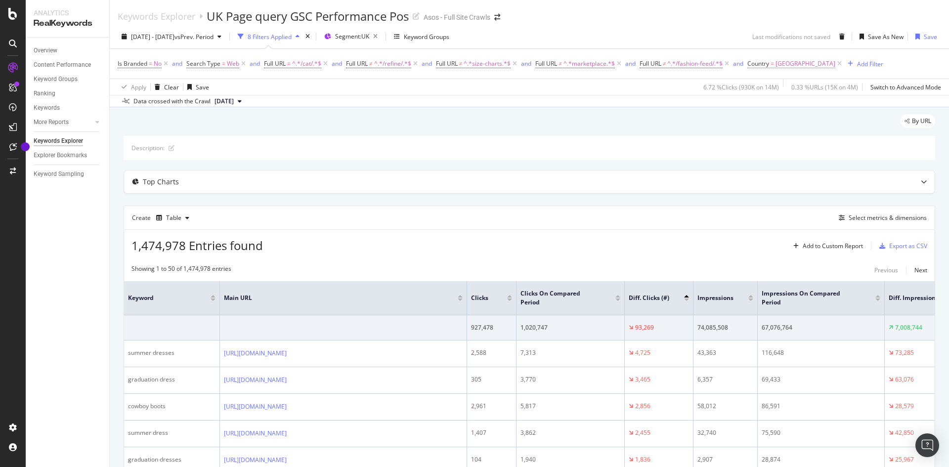
click at [815, 68] on span "[GEOGRAPHIC_DATA]" at bounding box center [805, 64] width 60 height 14
click at [786, 107] on input "gbr" at bounding box center [806, 105] width 93 height 16
type input "[GEOGRAPHIC_DATA]"
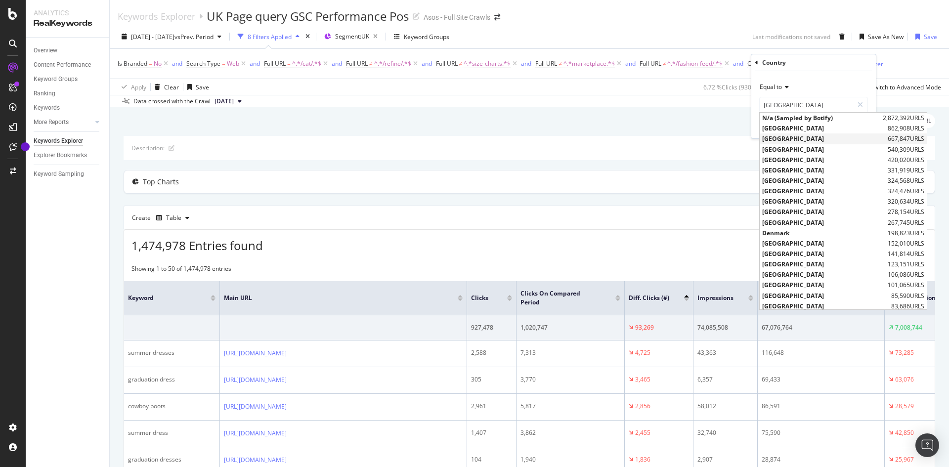
click at [797, 135] on span "[GEOGRAPHIC_DATA]" at bounding box center [823, 138] width 123 height 8
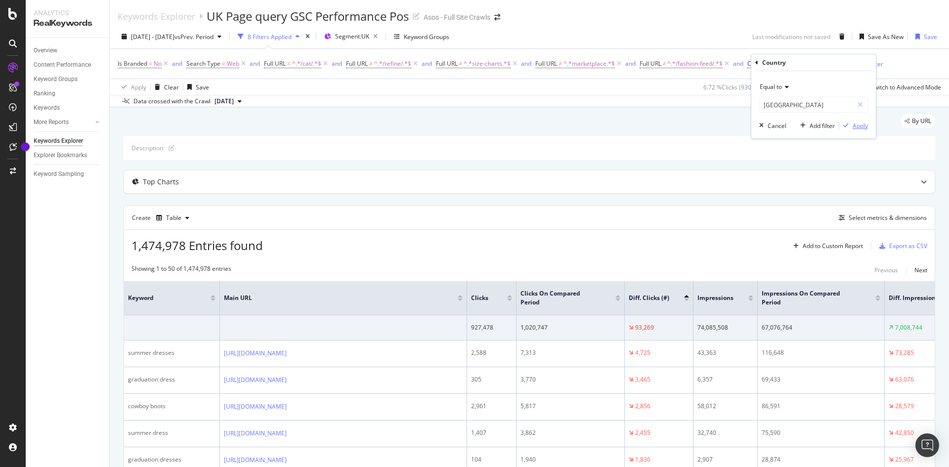
click at [849, 124] on div "button" at bounding box center [845, 126] width 13 height 6
